Goal: Task Accomplishment & Management: Use online tool/utility

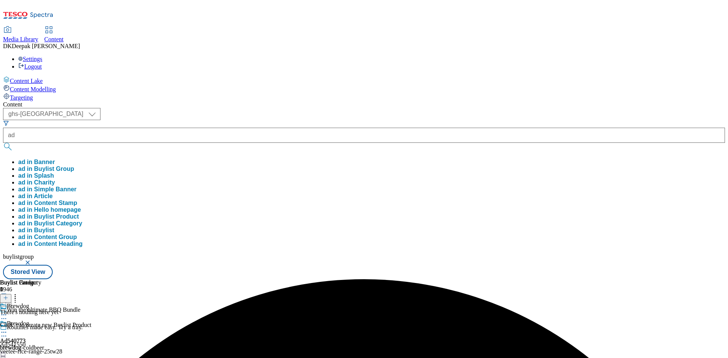
select select "ghs-[GEOGRAPHIC_DATA]"
type input "ad541550"
click at [3, 143] on button "submit" at bounding box center [8, 147] width 11 height 8
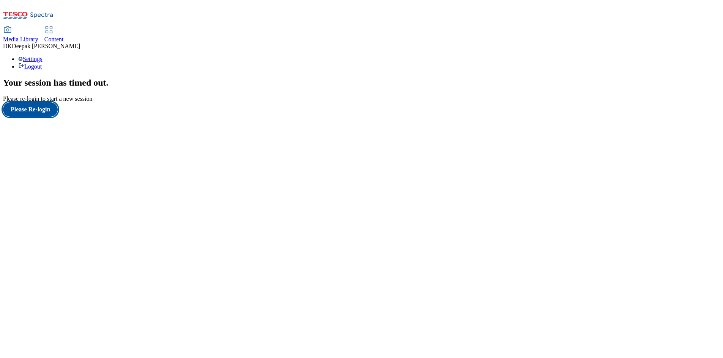
click at [32, 117] on button "Please Re-login" at bounding box center [30, 109] width 55 height 14
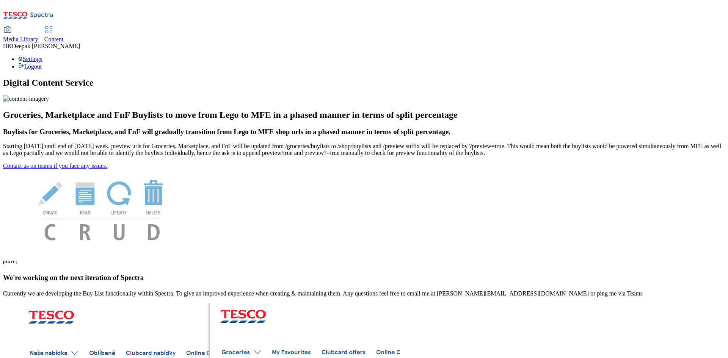
click at [64, 36] on div "Content" at bounding box center [53, 39] width 19 height 7
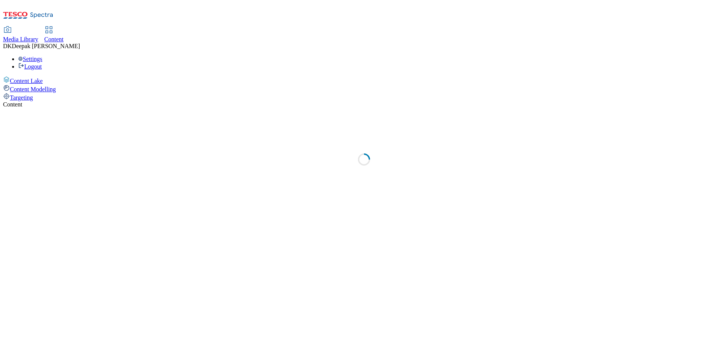
select select "ghs-[GEOGRAPHIC_DATA]"
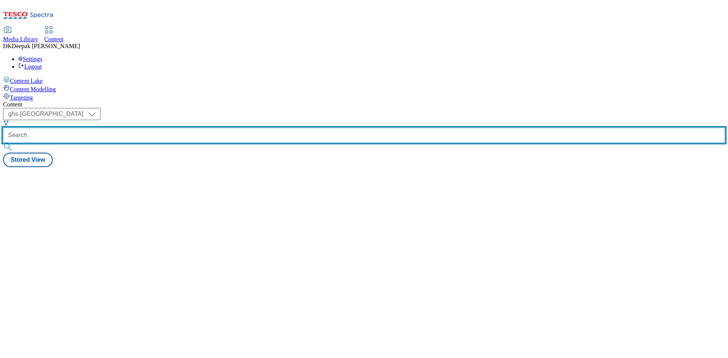
click at [181, 128] on input "text" at bounding box center [364, 135] width 722 height 15
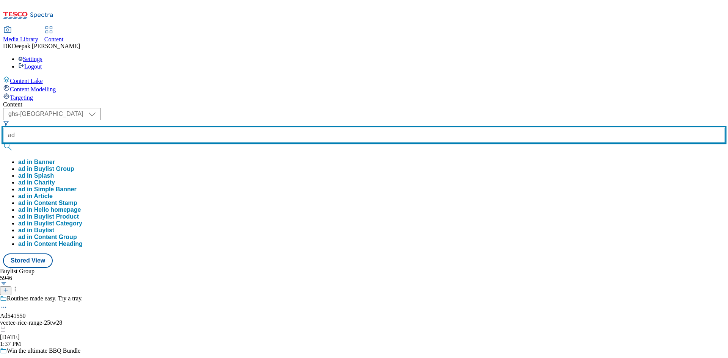
paste input "541550"
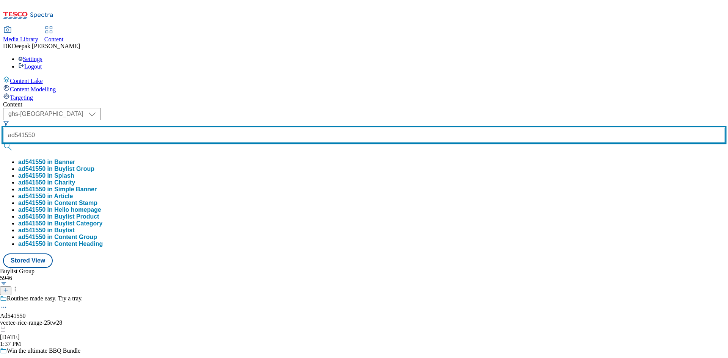
type input "ad541550"
click at [3, 143] on button "submit" at bounding box center [8, 147] width 11 height 8
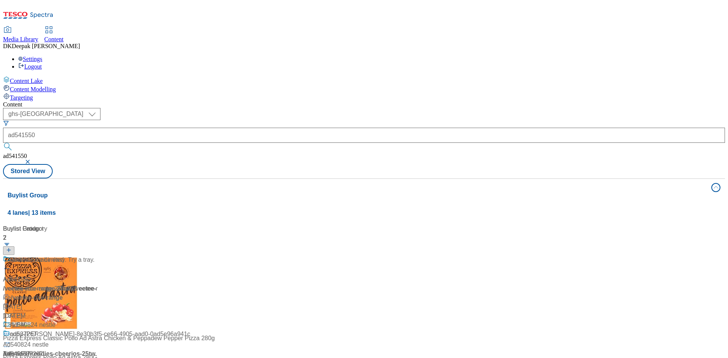
click at [264, 306] on div "Buylist Group 4 lanes | 13 items Buylist 2 Ad541550 / veetee-rice-range-25tw28 …" at bounding box center [364, 344] width 722 height 331
click at [98, 285] on div "/ veetee-rice-range-25tw28 / veetee-rice" at bounding box center [50, 294] width 95 height 18
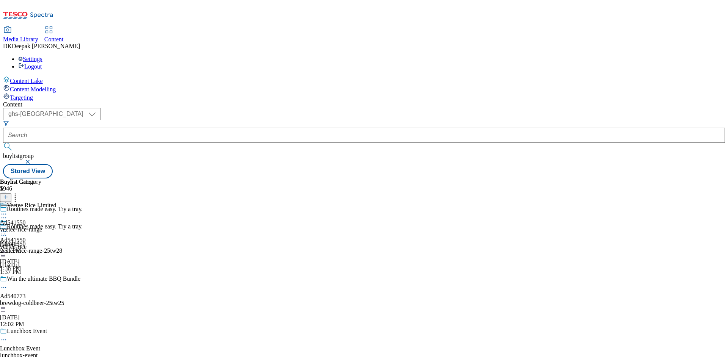
click at [57, 226] on div "veetee-rice-range" at bounding box center [28, 229] width 57 height 7
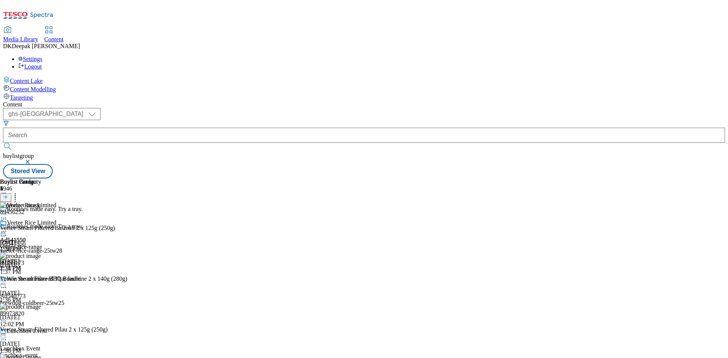
click at [6, 231] on circle at bounding box center [5, 231] width 1 height 1
click at [41, 280] on span "Preview" at bounding box center [33, 283] width 18 height 6
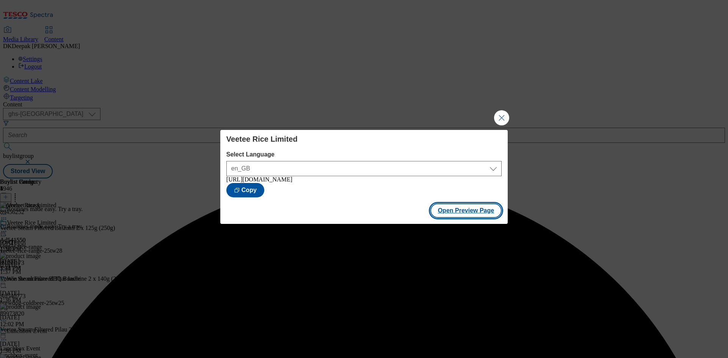
click at [451, 217] on button "Open Preview Page" at bounding box center [467, 211] width 72 height 14
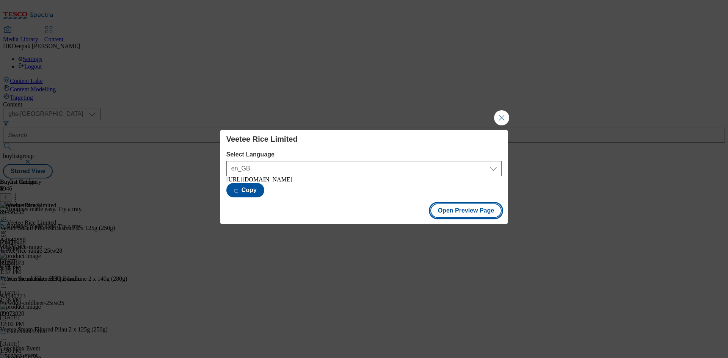
click at [475, 214] on button "Open Preview Page" at bounding box center [467, 211] width 72 height 14
click at [502, 121] on button "Close Modal" at bounding box center [501, 117] width 15 height 15
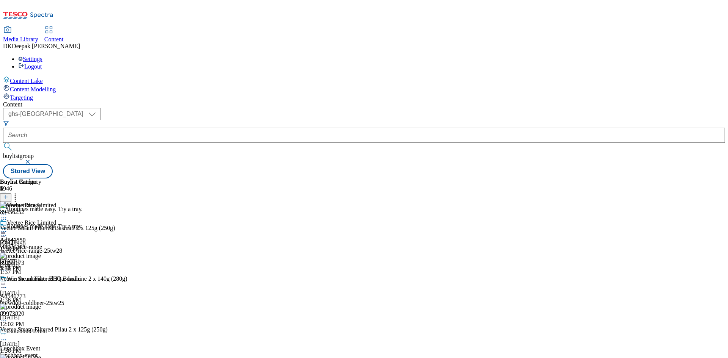
click at [8, 228] on icon at bounding box center [4, 232] width 8 height 8
click at [40, 306] on span "Publish" at bounding box center [32, 309] width 17 height 6
